Goal: Navigation & Orientation: Find specific page/section

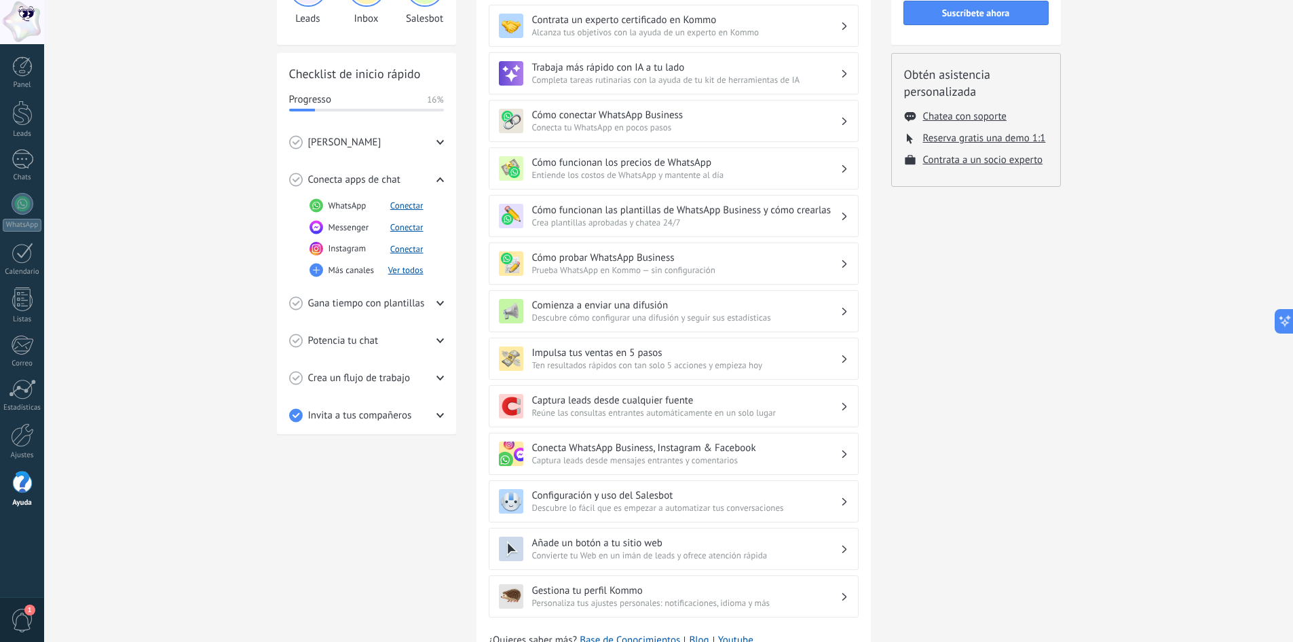
scroll to position [198, 0]
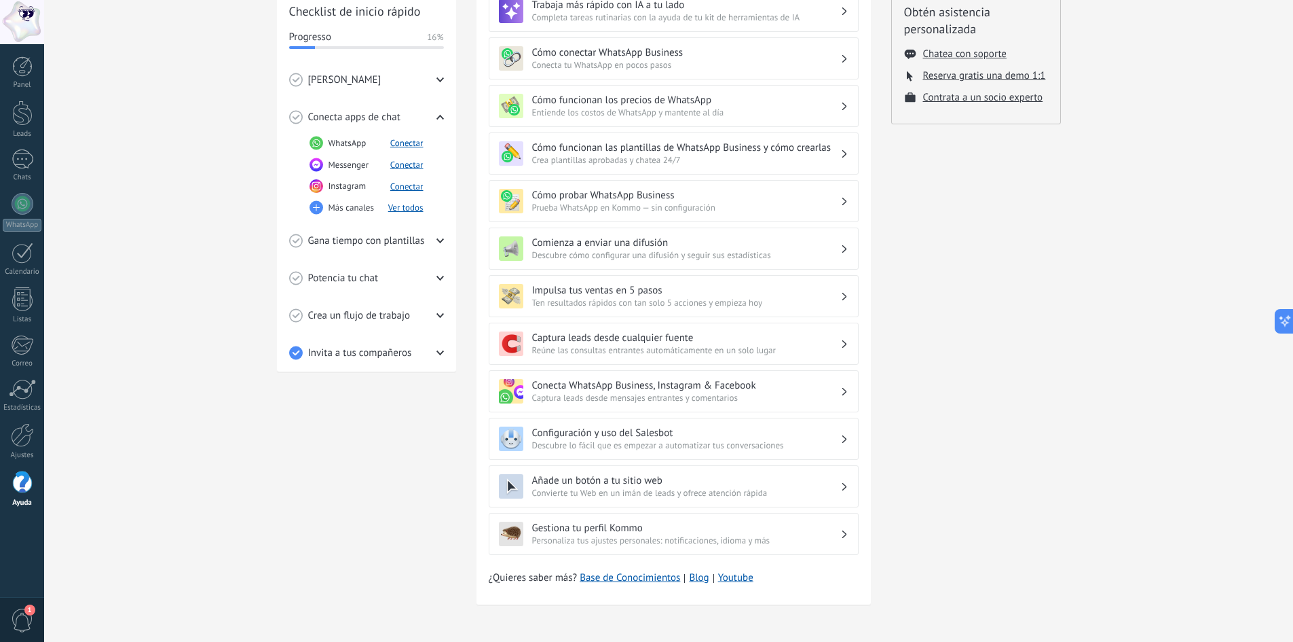
click at [641, 348] on span "Reúne las consultas entrantes automáticamente en un solo lugar" at bounding box center [686, 350] width 308 height 12
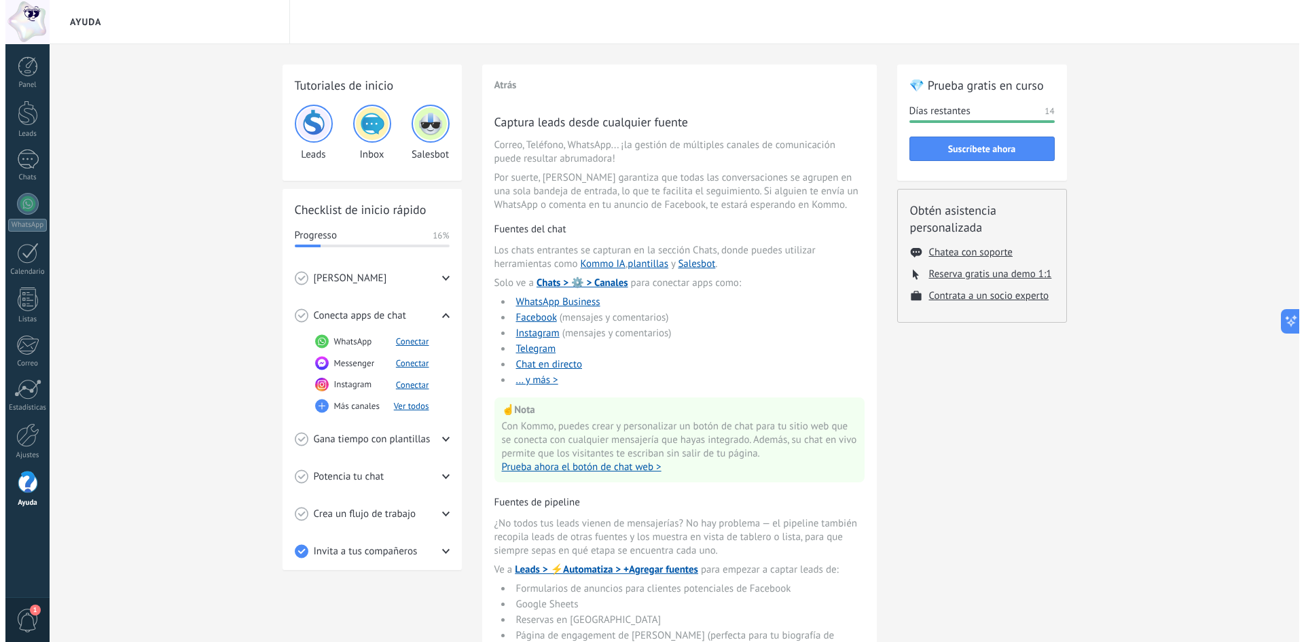
scroll to position [68, 0]
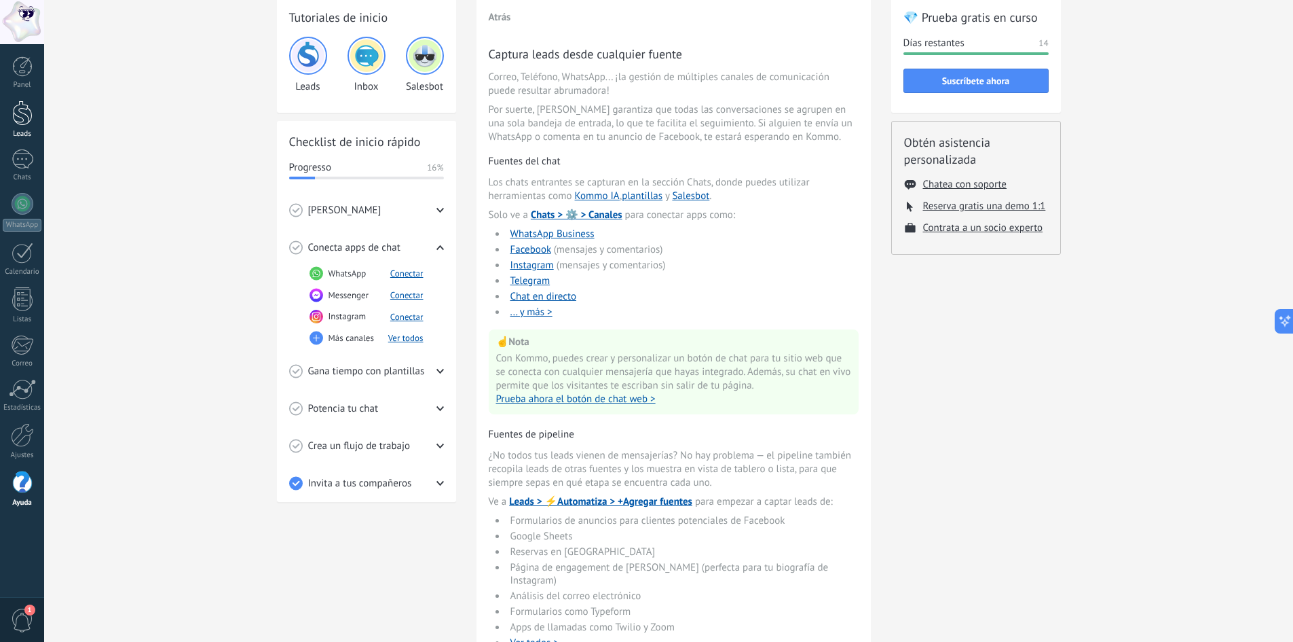
click at [18, 114] on div at bounding box center [22, 112] width 20 height 25
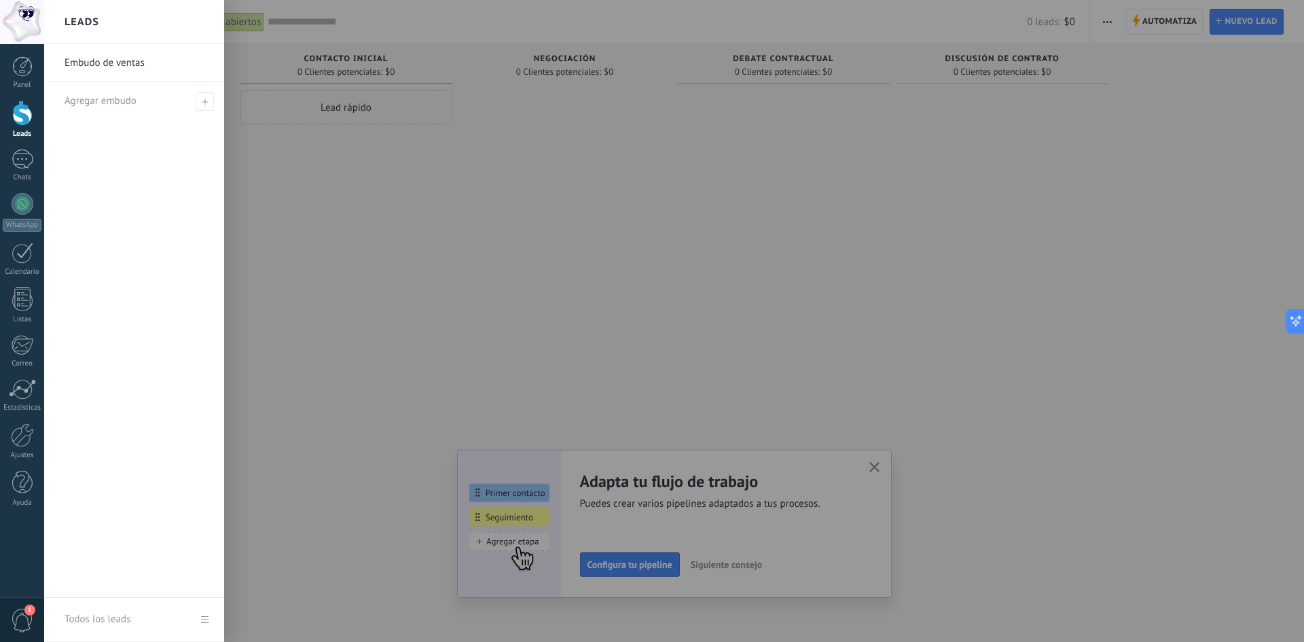
click at [770, 240] on div at bounding box center [696, 321] width 1304 height 642
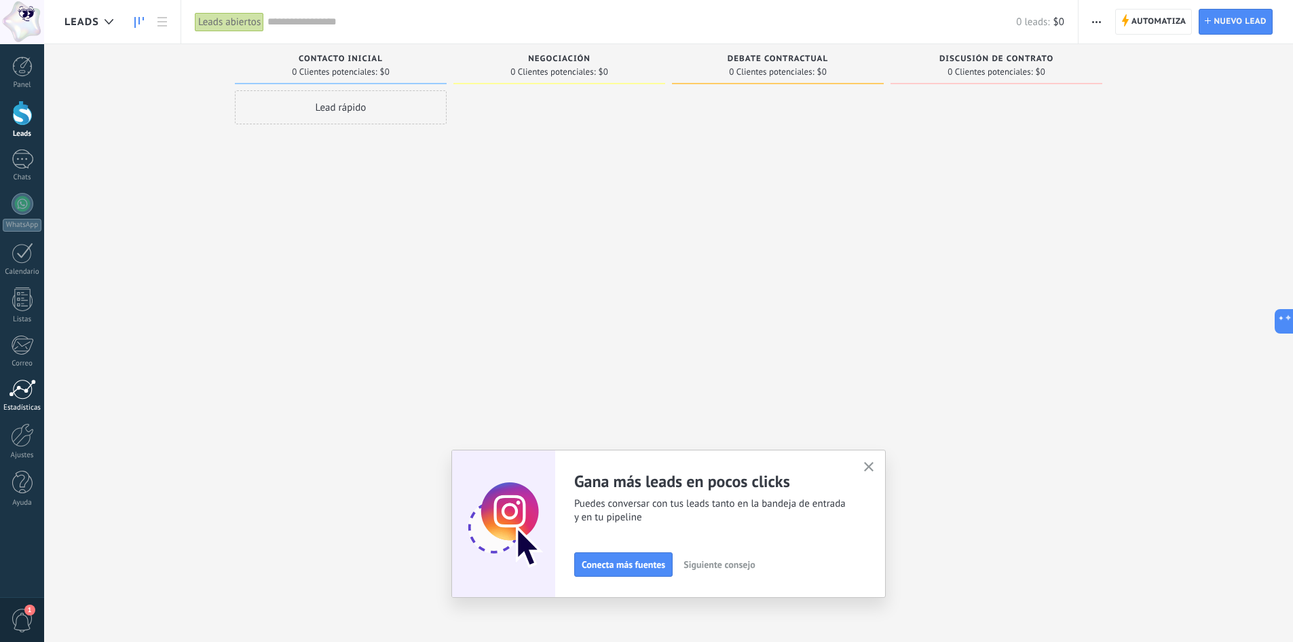
click at [31, 391] on div at bounding box center [22, 389] width 27 height 20
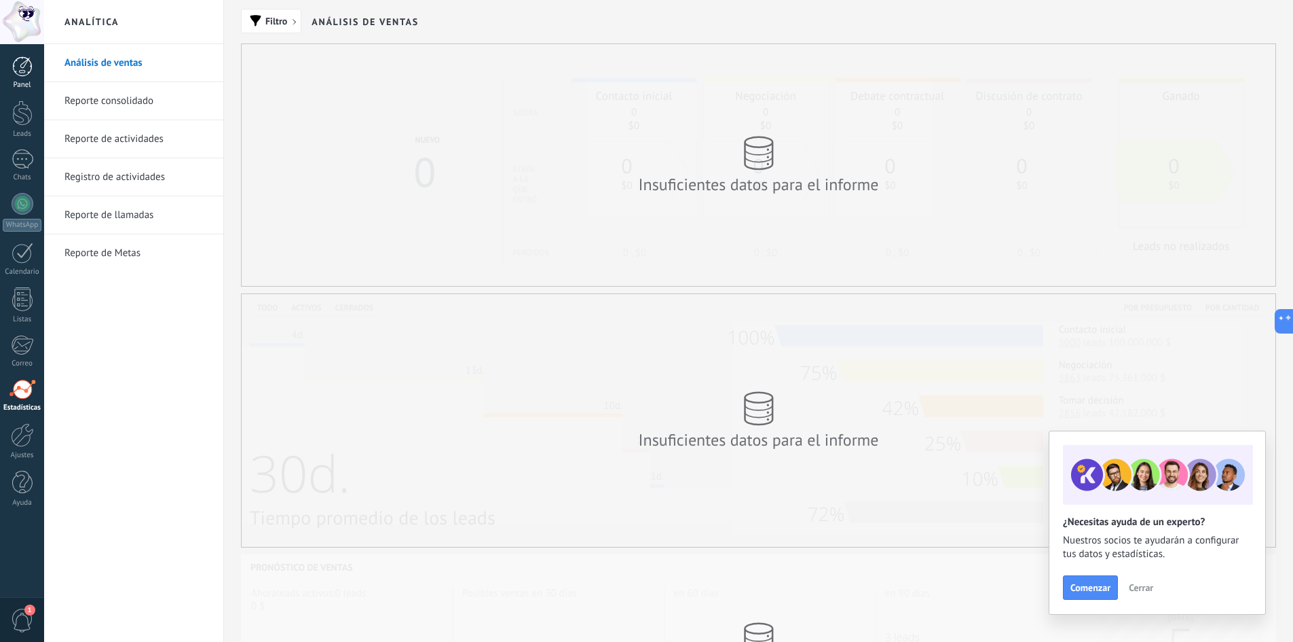
click at [16, 75] on div at bounding box center [22, 66] width 20 height 20
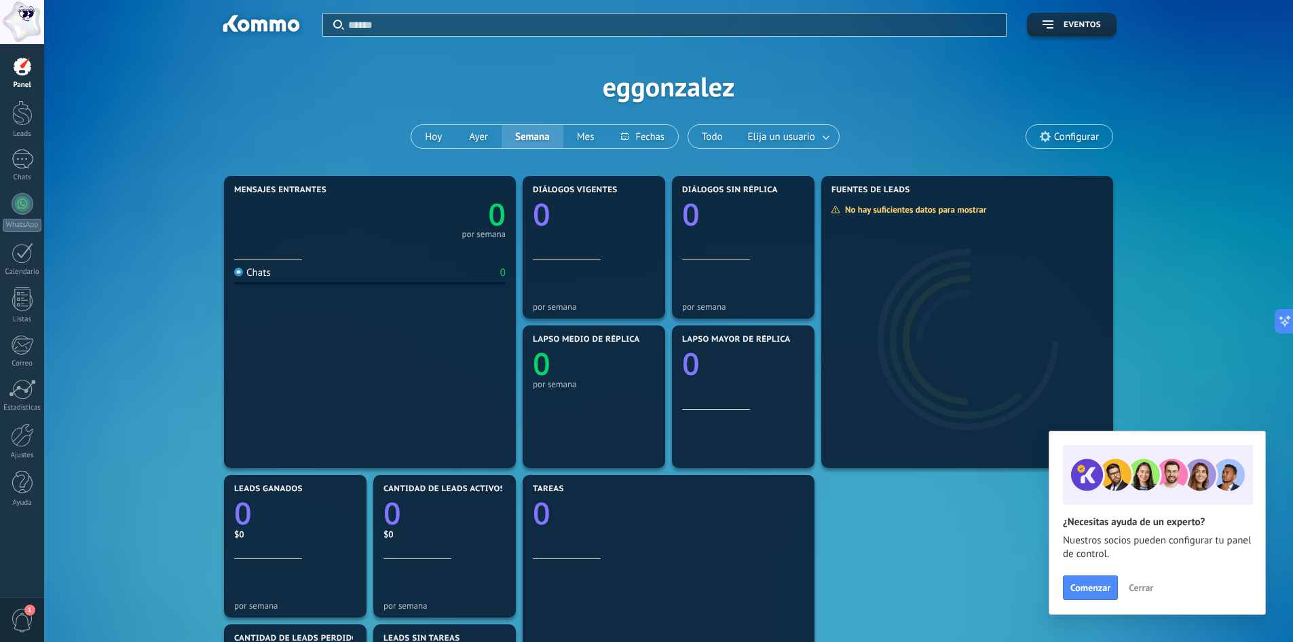
scroll to position [68, 0]
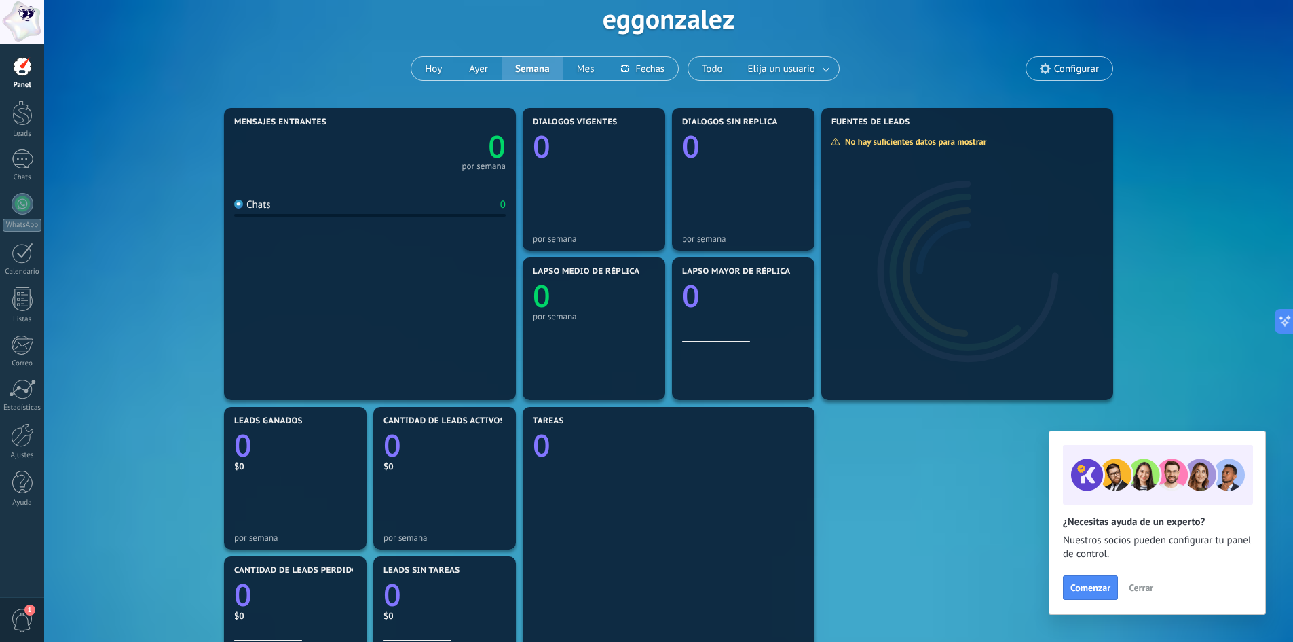
drag, startPoint x: 27, startPoint y: 432, endPoint x: 54, endPoint y: 412, distance: 33.5
click at [27, 432] on div at bounding box center [22, 435] width 23 height 24
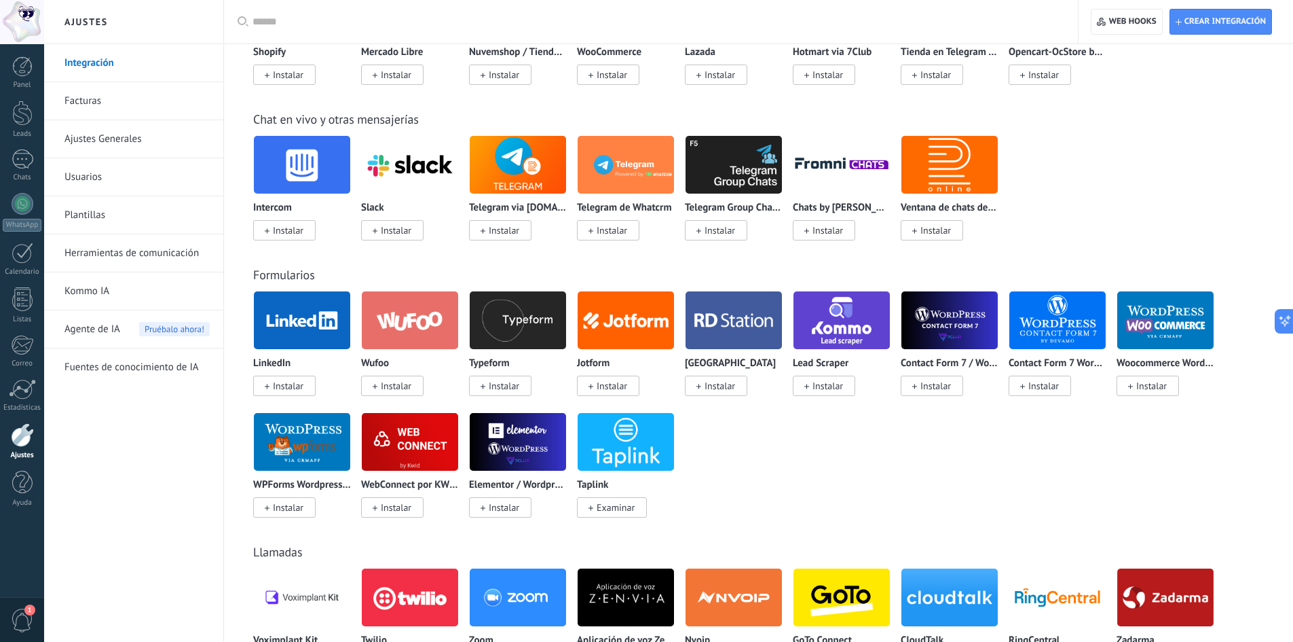
scroll to position [883, 0]
